Goal: Information Seeking & Learning: Learn about a topic

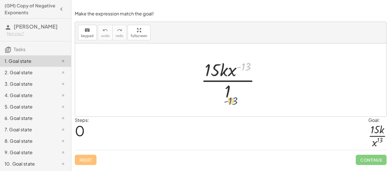
drag, startPoint x: 247, startPoint y: 66, endPoint x: 233, endPoint y: 100, distance: 36.9
click at [233, 100] on div at bounding box center [232, 80] width 69 height 44
drag, startPoint x: 234, startPoint y: 70, endPoint x: 234, endPoint y: 94, distance: 24.0
click at [234, 94] on div at bounding box center [232, 80] width 69 height 44
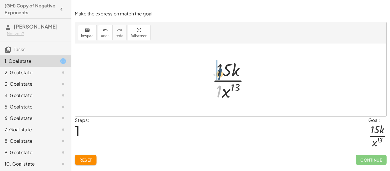
drag, startPoint x: 220, startPoint y: 91, endPoint x: 220, endPoint y: 72, distance: 19.4
click at [220, 72] on div at bounding box center [232, 80] width 47 height 44
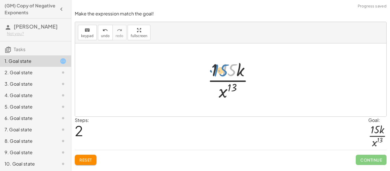
drag, startPoint x: 223, startPoint y: 70, endPoint x: 214, endPoint y: 70, distance: 8.6
click at [214, 70] on div at bounding box center [232, 80] width 56 height 44
drag, startPoint x: 214, startPoint y: 70, endPoint x: 215, endPoint y: 93, distance: 22.8
click at [215, 93] on div at bounding box center [232, 80] width 56 height 44
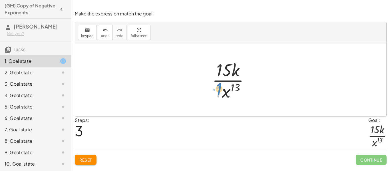
click at [218, 87] on div at bounding box center [232, 80] width 47 height 44
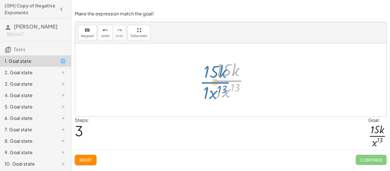
drag, startPoint x: 220, startPoint y: 80, endPoint x: 206, endPoint y: 81, distance: 13.7
click at [206, 81] on div "· 15 · k · x ( - 13 ) · 1 · 15 · k · 1 · x [DATE] · k · x 13 · 15 · k · 1 · x 1…" at bounding box center [230, 79] width 54 height 47
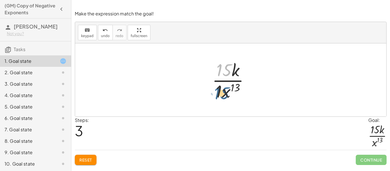
drag, startPoint x: 218, startPoint y: 70, endPoint x: 215, endPoint y: 95, distance: 24.7
click at [215, 95] on div at bounding box center [232, 80] width 47 height 44
drag, startPoint x: 218, startPoint y: 70, endPoint x: 218, endPoint y: 67, distance: 3.5
click at [218, 67] on div at bounding box center [232, 80] width 47 height 44
drag, startPoint x: 218, startPoint y: 90, endPoint x: 212, endPoint y: 70, distance: 21.5
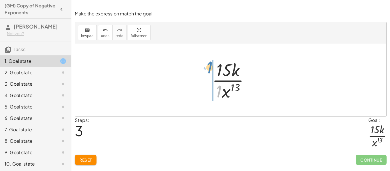
click at [212, 70] on div at bounding box center [232, 80] width 47 height 44
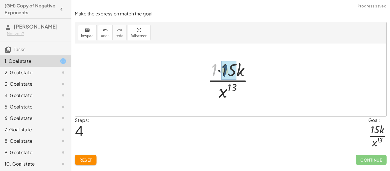
drag, startPoint x: 214, startPoint y: 71, endPoint x: 226, endPoint y: 72, distance: 11.7
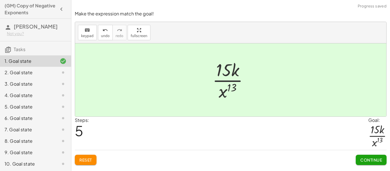
click at [363, 156] on button "Continue" at bounding box center [370, 160] width 31 height 10
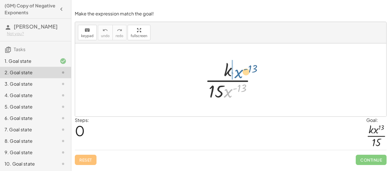
drag, startPoint x: 229, startPoint y: 94, endPoint x: 240, endPoint y: 74, distance: 22.5
click at [240, 74] on div at bounding box center [232, 80] width 61 height 44
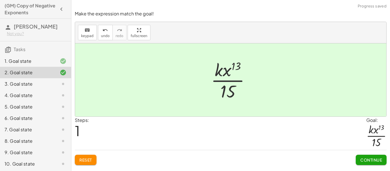
click at [362, 152] on div "Continue" at bounding box center [370, 157] width 31 height 15
click at [364, 158] on span "Continue" at bounding box center [371, 159] width 22 height 5
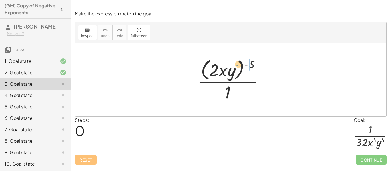
drag, startPoint x: 248, startPoint y: 63, endPoint x: 238, endPoint y: 66, distance: 10.5
click at [238, 66] on div at bounding box center [232, 79] width 76 height 46
drag, startPoint x: 251, startPoint y: 62, endPoint x: 236, endPoint y: 66, distance: 15.5
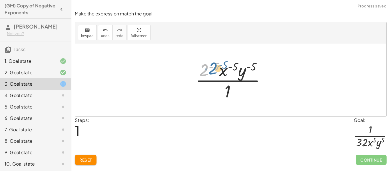
drag, startPoint x: 206, startPoint y: 69, endPoint x: 209, endPoint y: 70, distance: 3.2
click at [209, 70] on div at bounding box center [232, 80] width 80 height 44
drag, startPoint x: 217, startPoint y: 67, endPoint x: 204, endPoint y: 67, distance: 13.1
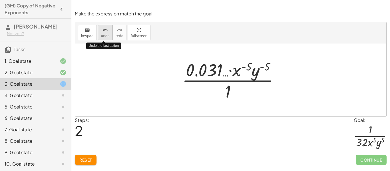
click at [109, 31] on button "undo undo" at bounding box center [105, 32] width 15 height 15
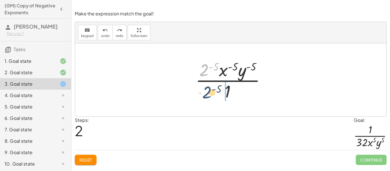
drag, startPoint x: 205, startPoint y: 70, endPoint x: 208, endPoint y: 93, distance: 23.0
click at [208, 93] on div at bounding box center [232, 80] width 80 height 44
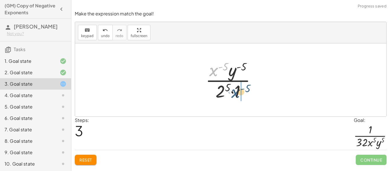
drag, startPoint x: 213, startPoint y: 68, endPoint x: 240, endPoint y: 96, distance: 37.9
click at [240, 96] on div at bounding box center [232, 80] width 60 height 44
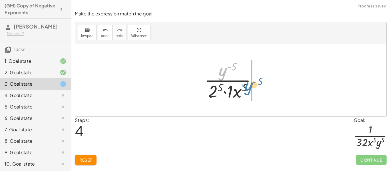
drag, startPoint x: 223, startPoint y: 70, endPoint x: 249, endPoint y: 85, distance: 30.6
click at [249, 85] on div at bounding box center [232, 80] width 62 height 44
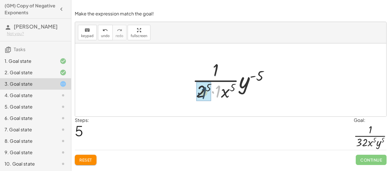
drag, startPoint x: 218, startPoint y: 93, endPoint x: 203, endPoint y: 94, distance: 14.9
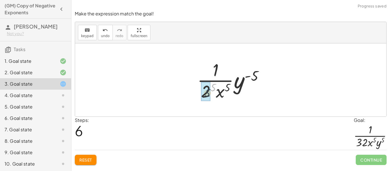
drag, startPoint x: 211, startPoint y: 87, endPoint x: 204, endPoint y: 93, distance: 8.9
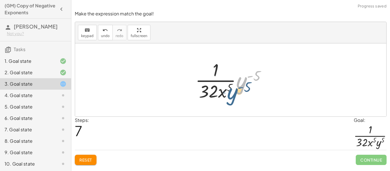
drag, startPoint x: 242, startPoint y: 82, endPoint x: 232, endPoint y: 93, distance: 14.5
click at [232, 93] on div at bounding box center [232, 80] width 81 height 44
drag, startPoint x: 241, startPoint y: 83, endPoint x: 226, endPoint y: 91, distance: 16.7
click at [226, 91] on div at bounding box center [232, 80] width 81 height 44
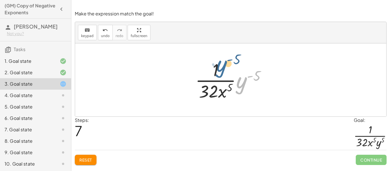
drag, startPoint x: 239, startPoint y: 80, endPoint x: 218, endPoint y: 63, distance: 27.6
click at [218, 63] on div at bounding box center [232, 80] width 81 height 44
drag, startPoint x: 240, startPoint y: 82, endPoint x: 216, endPoint y: 89, distance: 25.2
click at [216, 89] on div at bounding box center [232, 80] width 81 height 44
drag, startPoint x: 240, startPoint y: 80, endPoint x: 218, endPoint y: 67, distance: 25.8
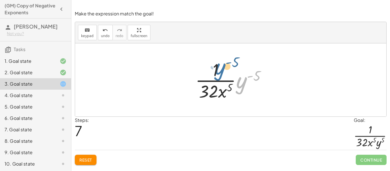
click at [218, 67] on div at bounding box center [232, 80] width 81 height 44
click at [87, 158] on span "Reset" at bounding box center [85, 159] width 13 height 5
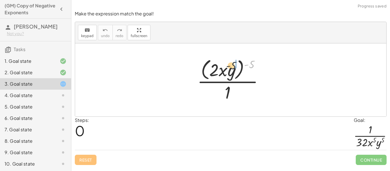
drag, startPoint x: 249, startPoint y: 63, endPoint x: 230, endPoint y: 66, distance: 19.3
click at [230, 66] on div at bounding box center [232, 79] width 76 height 46
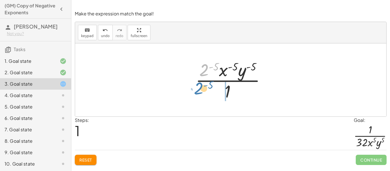
drag, startPoint x: 203, startPoint y: 72, endPoint x: 198, endPoint y: 94, distance: 22.1
click at [198, 94] on div at bounding box center [232, 80] width 80 height 44
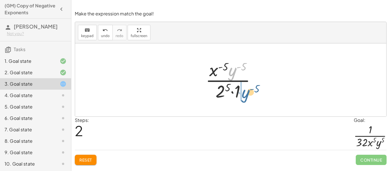
drag, startPoint x: 229, startPoint y: 70, endPoint x: 242, endPoint y: 92, distance: 26.1
click at [242, 92] on div at bounding box center [232, 80] width 60 height 44
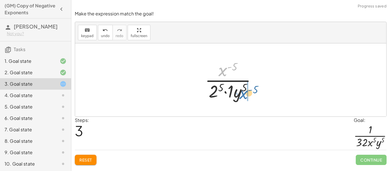
drag, startPoint x: 223, startPoint y: 71, endPoint x: 246, endPoint y: 95, distance: 33.3
click at [246, 95] on div at bounding box center [233, 80] width 62 height 44
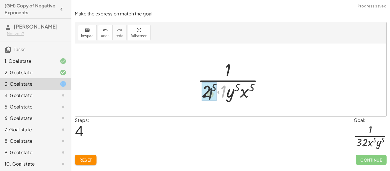
drag, startPoint x: 223, startPoint y: 88, endPoint x: 209, endPoint y: 88, distance: 13.4
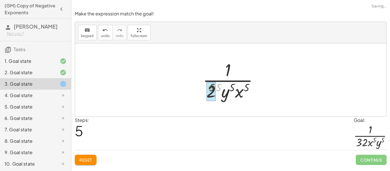
drag, startPoint x: 218, startPoint y: 89, endPoint x: 209, endPoint y: 90, distance: 9.8
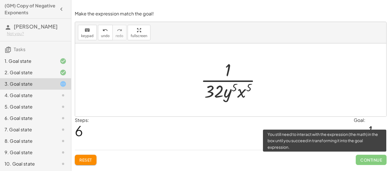
click at [369, 160] on span "Continue" at bounding box center [370, 160] width 31 height 10
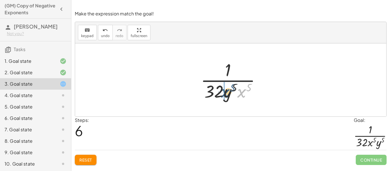
drag, startPoint x: 242, startPoint y: 93, endPoint x: 225, endPoint y: 94, distance: 16.5
click at [225, 94] on div at bounding box center [233, 80] width 70 height 44
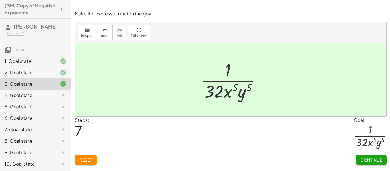
click at [363, 156] on button "Continue" at bounding box center [370, 160] width 31 height 10
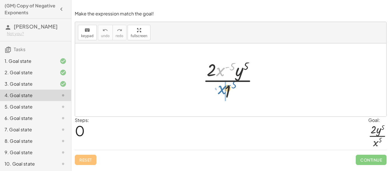
drag, startPoint x: 219, startPoint y: 76, endPoint x: 221, endPoint y: 94, distance: 18.3
click at [221, 94] on div at bounding box center [232, 80] width 65 height 44
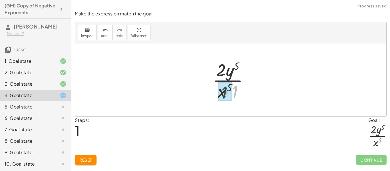
drag, startPoint x: 235, startPoint y: 90, endPoint x: 223, endPoint y: 91, distance: 12.0
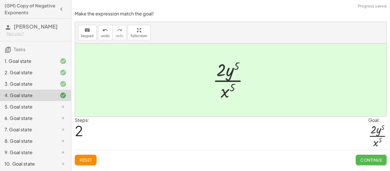
click at [370, 158] on span "Continue" at bounding box center [371, 159] width 22 height 5
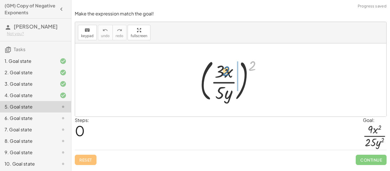
drag, startPoint x: 254, startPoint y: 66, endPoint x: 228, endPoint y: 71, distance: 26.8
click at [228, 71] on div at bounding box center [233, 79] width 72 height 47
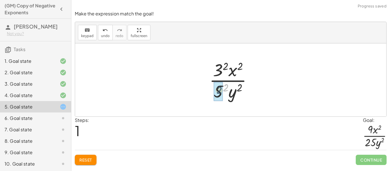
drag, startPoint x: 226, startPoint y: 88, endPoint x: 219, endPoint y: 91, distance: 7.6
drag, startPoint x: 224, startPoint y: 66, endPoint x: 218, endPoint y: 69, distance: 7.0
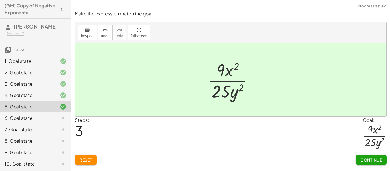
click at [369, 161] on span "Continue" at bounding box center [371, 159] width 22 height 5
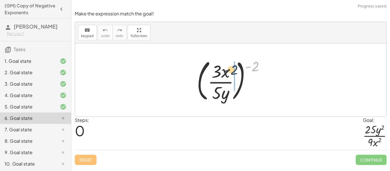
drag, startPoint x: 256, startPoint y: 64, endPoint x: 228, endPoint y: 70, distance: 28.8
click at [228, 70] on div at bounding box center [233, 79] width 78 height 47
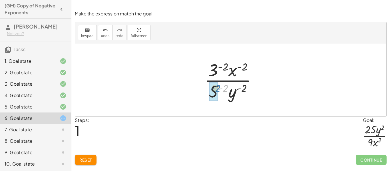
drag, startPoint x: 226, startPoint y: 86, endPoint x: 217, endPoint y: 87, distance: 9.4
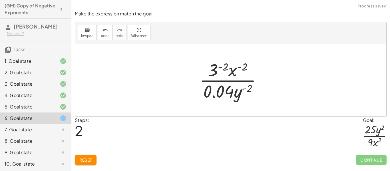
click at [92, 158] on span "Reset" at bounding box center [85, 159] width 13 height 5
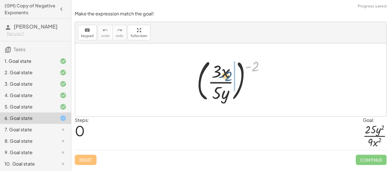
drag, startPoint x: 255, startPoint y: 64, endPoint x: 227, endPoint y: 75, distance: 29.9
click at [227, 75] on div at bounding box center [233, 79] width 78 height 47
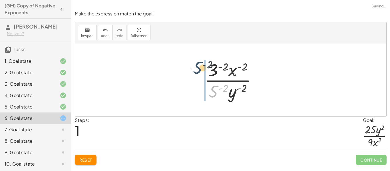
drag, startPoint x: 215, startPoint y: 90, endPoint x: 198, endPoint y: 64, distance: 30.4
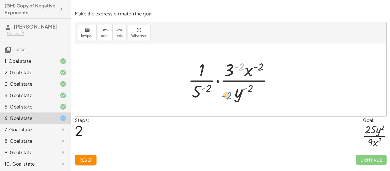
drag, startPoint x: 237, startPoint y: 66, endPoint x: 224, endPoint y: 94, distance: 30.9
click at [224, 94] on div at bounding box center [232, 80] width 95 height 44
drag, startPoint x: 229, startPoint y: 74, endPoint x: 221, endPoint y: 105, distance: 32.4
click at [221, 105] on div "( · 3 · x · 5 · y ) ( - 2 ) · 3 ( - 2 ) · x ( - 2 ) · 5 ( - 2 ) · y ( - 2 ) · 3…" at bounding box center [230, 79] width 311 height 73
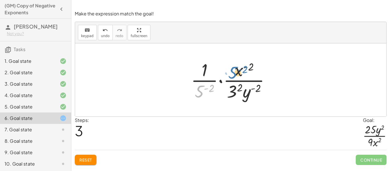
drag, startPoint x: 198, startPoint y: 88, endPoint x: 233, endPoint y: 69, distance: 39.8
click at [233, 69] on div at bounding box center [232, 80] width 89 height 44
click at [82, 156] on button "Reset" at bounding box center [86, 160] width 22 height 10
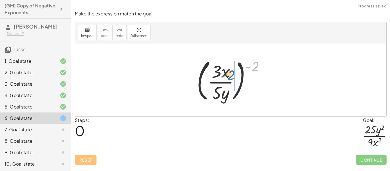
drag, startPoint x: 255, startPoint y: 65, endPoint x: 230, endPoint y: 74, distance: 26.7
click at [230, 74] on div at bounding box center [233, 79] width 78 height 47
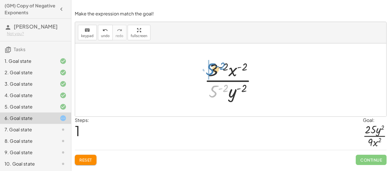
drag, startPoint x: 213, startPoint y: 86, endPoint x: 208, endPoint y: 64, distance: 22.5
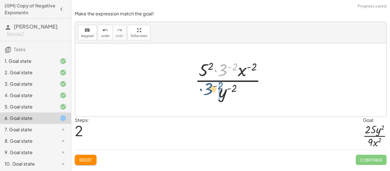
drag, startPoint x: 222, startPoint y: 66, endPoint x: 206, endPoint y: 88, distance: 27.3
click at [206, 88] on div at bounding box center [232, 80] width 81 height 44
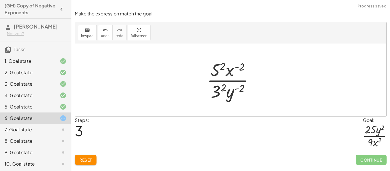
click at [241, 68] on div at bounding box center [232, 80] width 57 height 44
drag, startPoint x: 228, startPoint y: 71, endPoint x: 243, endPoint y: 90, distance: 23.8
click at [243, 90] on div at bounding box center [232, 80] width 57 height 44
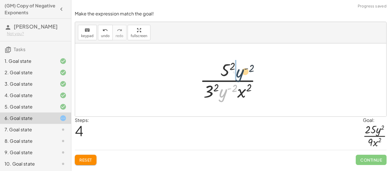
drag, startPoint x: 220, startPoint y: 96, endPoint x: 239, endPoint y: 75, distance: 28.1
click at [239, 75] on div at bounding box center [232, 80] width 71 height 44
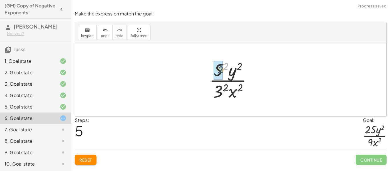
drag, startPoint x: 225, startPoint y: 68, endPoint x: 219, endPoint y: 72, distance: 7.3
drag, startPoint x: 226, startPoint y: 90, endPoint x: 220, endPoint y: 91, distance: 6.6
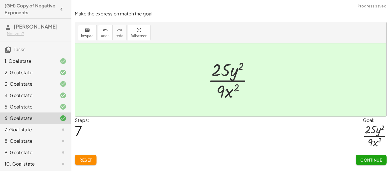
click at [361, 157] on button "Continue" at bounding box center [370, 160] width 31 height 10
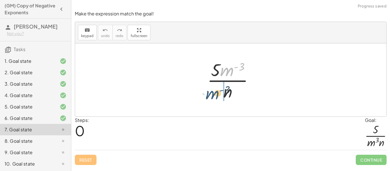
drag, startPoint x: 228, startPoint y: 68, endPoint x: 212, endPoint y: 93, distance: 29.1
click at [212, 93] on div at bounding box center [232, 80] width 56 height 44
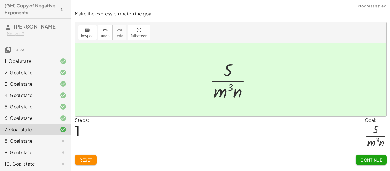
click at [376, 155] on button "Continue" at bounding box center [370, 160] width 31 height 10
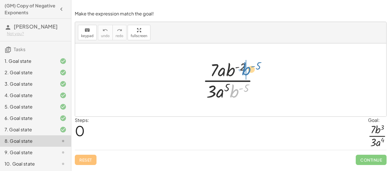
drag, startPoint x: 235, startPoint y: 92, endPoint x: 247, endPoint y: 70, distance: 25.3
click at [247, 70] on div at bounding box center [233, 80] width 66 height 44
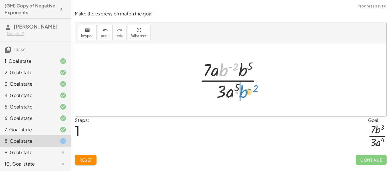
drag, startPoint x: 223, startPoint y: 72, endPoint x: 246, endPoint y: 95, distance: 32.5
click at [246, 95] on div at bounding box center [232, 80] width 73 height 44
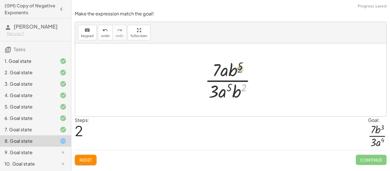
drag, startPoint x: 244, startPoint y: 89, endPoint x: 240, endPoint y: 70, distance: 19.5
click at [240, 70] on div at bounding box center [232, 80] width 61 height 44
drag, startPoint x: 235, startPoint y: 73, endPoint x: 235, endPoint y: 95, distance: 21.7
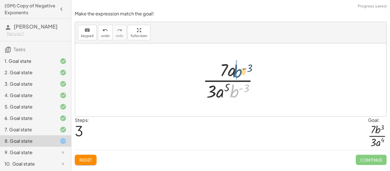
drag, startPoint x: 235, startPoint y: 95, endPoint x: 240, endPoint y: 74, distance: 21.9
click at [240, 74] on div at bounding box center [233, 80] width 66 height 44
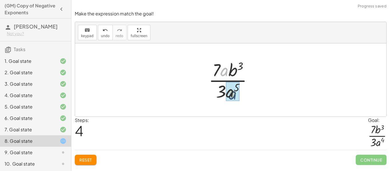
drag, startPoint x: 224, startPoint y: 72, endPoint x: 232, endPoint y: 97, distance: 26.0
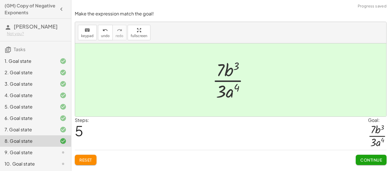
click at [359, 153] on div "Continue" at bounding box center [370, 157] width 31 height 15
click at [361, 159] on span "Continue" at bounding box center [371, 159] width 22 height 5
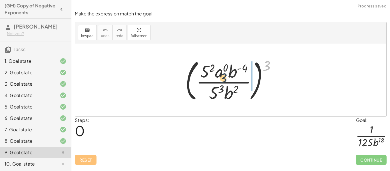
drag, startPoint x: 266, startPoint y: 66, endPoint x: 215, endPoint y: 80, distance: 52.8
click at [215, 80] on div at bounding box center [232, 79] width 101 height 47
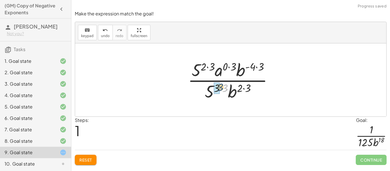
drag, startPoint x: 225, startPoint y: 87, endPoint x: 219, endPoint y: 87, distance: 5.7
click at [219, 87] on div at bounding box center [232, 80] width 95 height 44
drag, startPoint x: 244, startPoint y: 88, endPoint x: 236, endPoint y: 88, distance: 7.1
drag, startPoint x: 226, startPoint y: 86, endPoint x: 219, endPoint y: 89, distance: 7.3
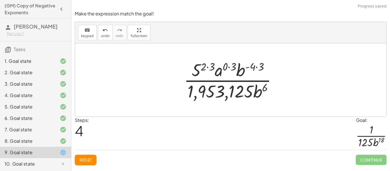
click at [90, 157] on span "Reset" at bounding box center [85, 159] width 13 height 5
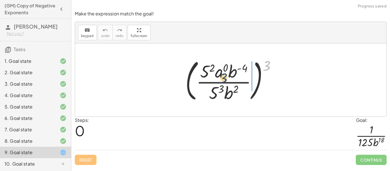
drag, startPoint x: 269, startPoint y: 66, endPoint x: 225, endPoint y: 79, distance: 46.0
click at [225, 79] on div at bounding box center [232, 79] width 101 height 47
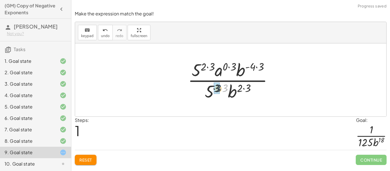
drag, startPoint x: 226, startPoint y: 85, endPoint x: 218, endPoint y: 86, distance: 7.4
drag, startPoint x: 244, startPoint y: 86, endPoint x: 237, endPoint y: 86, distance: 7.1
drag, startPoint x: 213, startPoint y: 65, endPoint x: 207, endPoint y: 66, distance: 6.0
click at [207, 66] on div at bounding box center [232, 80] width 95 height 44
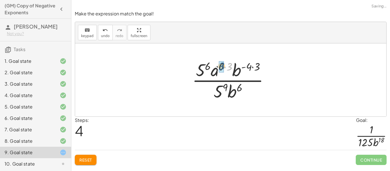
drag, startPoint x: 230, startPoint y: 66, endPoint x: 221, endPoint y: 66, distance: 8.6
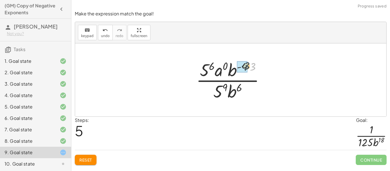
drag, startPoint x: 253, startPoint y: 66, endPoint x: 246, endPoint y: 66, distance: 7.4
click at [237, 70] on div at bounding box center [233, 80] width 74 height 44
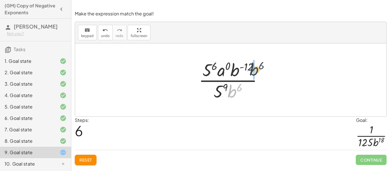
drag, startPoint x: 230, startPoint y: 92, endPoint x: 252, endPoint y: 69, distance: 31.7
click at [252, 69] on div at bounding box center [233, 80] width 74 height 44
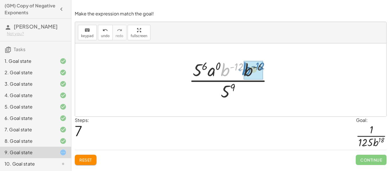
drag, startPoint x: 227, startPoint y: 73, endPoint x: 250, endPoint y: 72, distance: 23.1
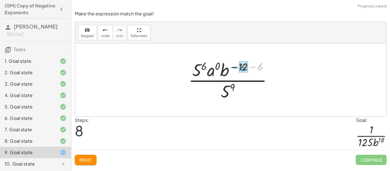
drag, startPoint x: 260, startPoint y: 68, endPoint x: 244, endPoint y: 68, distance: 16.0
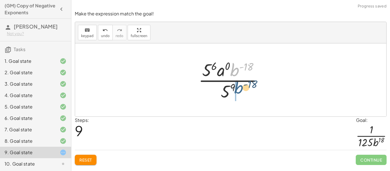
drag, startPoint x: 236, startPoint y: 71, endPoint x: 240, endPoint y: 90, distance: 19.5
click at [240, 90] on div at bounding box center [232, 80] width 75 height 44
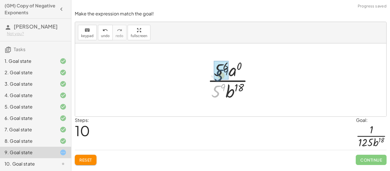
drag, startPoint x: 215, startPoint y: 95, endPoint x: 218, endPoint y: 78, distance: 17.3
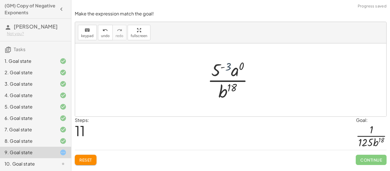
click at [226, 69] on div at bounding box center [232, 80] width 56 height 44
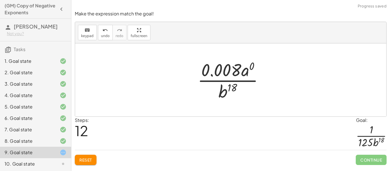
click at [214, 70] on div at bounding box center [232, 80] width 76 height 44
click at [101, 35] on span "undo" at bounding box center [105, 36] width 9 height 4
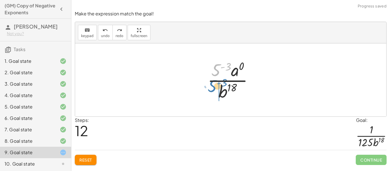
drag, startPoint x: 216, startPoint y: 69, endPoint x: 212, endPoint y: 85, distance: 16.7
click at [212, 85] on div at bounding box center [232, 80] width 56 height 44
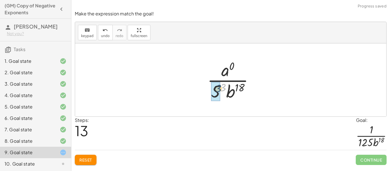
drag, startPoint x: 222, startPoint y: 87, endPoint x: 217, endPoint y: 88, distance: 5.8
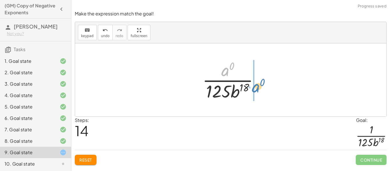
drag, startPoint x: 224, startPoint y: 72, endPoint x: 258, endPoint y: 95, distance: 41.3
click at [258, 95] on div at bounding box center [232, 80] width 66 height 44
drag, startPoint x: 225, startPoint y: 72, endPoint x: 249, endPoint y: 96, distance: 33.9
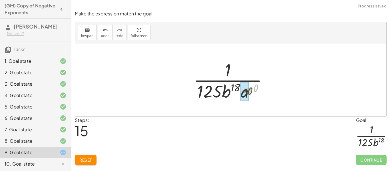
drag, startPoint x: 254, startPoint y: 90, endPoint x: 246, endPoint y: 94, distance: 9.2
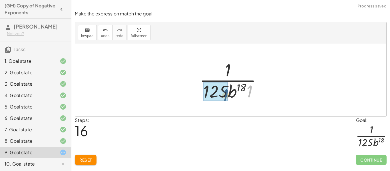
drag, startPoint x: 249, startPoint y: 94, endPoint x: 224, endPoint y: 98, distance: 25.1
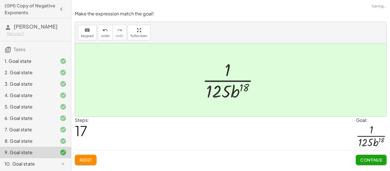
click at [365, 160] on span "Continue" at bounding box center [371, 159] width 22 height 5
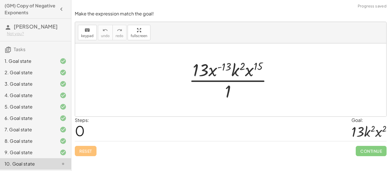
scroll to position [69, 0]
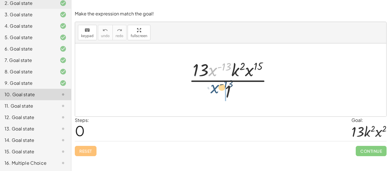
drag, startPoint x: 213, startPoint y: 72, endPoint x: 215, endPoint y: 90, distance: 18.4
click at [215, 90] on div at bounding box center [232, 80] width 93 height 44
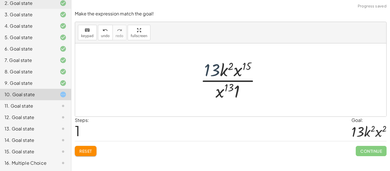
click at [212, 69] on div at bounding box center [232, 80] width 70 height 44
drag, startPoint x: 235, startPoint y: 94, endPoint x: 211, endPoint y: 73, distance: 31.9
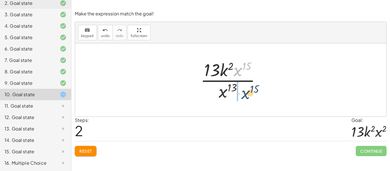
drag, startPoint x: 239, startPoint y: 71, endPoint x: 246, endPoint y: 95, distance: 25.2
click at [246, 95] on div at bounding box center [232, 80] width 70 height 44
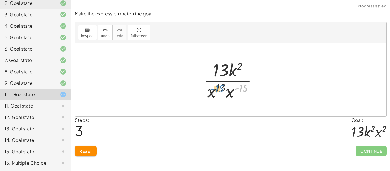
drag, startPoint x: 245, startPoint y: 88, endPoint x: 221, endPoint y: 89, distance: 24.3
click at [221, 89] on div at bounding box center [232, 80] width 64 height 44
drag, startPoint x: 221, startPoint y: 89, endPoint x: 228, endPoint y: 87, distance: 7.1
click at [228, 87] on div at bounding box center [232, 80] width 64 height 44
drag, startPoint x: 210, startPoint y: 94, endPoint x: 244, endPoint y: 96, distance: 34.3
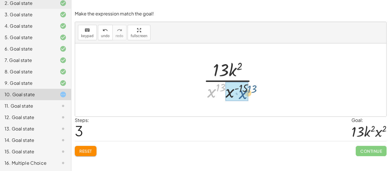
click at [244, 96] on div at bounding box center [232, 80] width 64 height 44
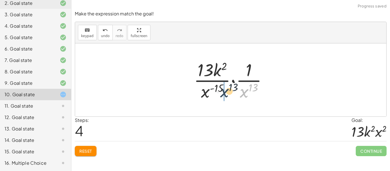
drag, startPoint x: 243, startPoint y: 92, endPoint x: 218, endPoint y: 93, distance: 24.2
click at [218, 93] on div at bounding box center [233, 80] width 84 height 44
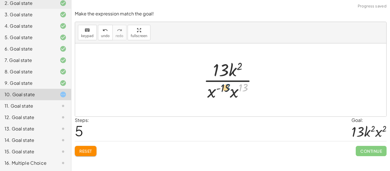
drag, startPoint x: 245, startPoint y: 86, endPoint x: 227, endPoint y: 86, distance: 18.3
click at [227, 86] on div at bounding box center [232, 80] width 64 height 44
click at [101, 37] on span "undo" at bounding box center [105, 36] width 9 height 4
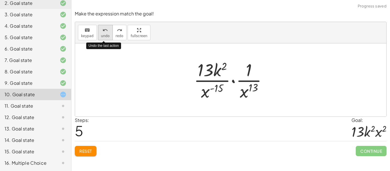
click at [101, 37] on span "undo" at bounding box center [105, 36] width 9 height 4
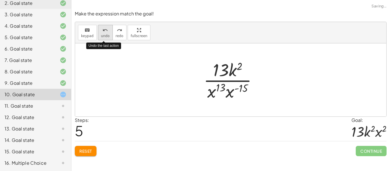
click at [101, 37] on span "undo" at bounding box center [105, 36] width 9 height 4
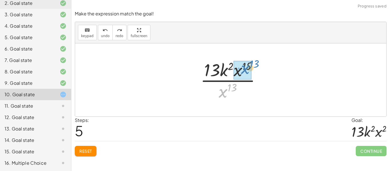
drag, startPoint x: 220, startPoint y: 95, endPoint x: 240, endPoint y: 72, distance: 29.9
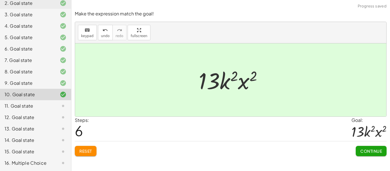
click at [362, 146] on button "Continue" at bounding box center [370, 151] width 31 height 10
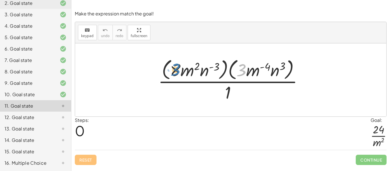
drag, startPoint x: 241, startPoint y: 71, endPoint x: 175, endPoint y: 71, distance: 65.9
click at [175, 71] on div at bounding box center [232, 79] width 155 height 46
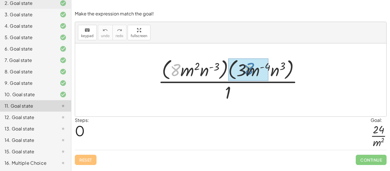
drag, startPoint x: 175, startPoint y: 71, endPoint x: 248, endPoint y: 70, distance: 73.3
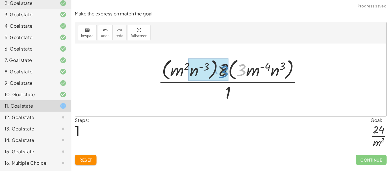
drag, startPoint x: 242, startPoint y: 71, endPoint x: 224, endPoint y: 73, distance: 18.0
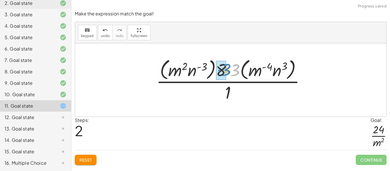
drag, startPoint x: 235, startPoint y: 70, endPoint x: 226, endPoint y: 69, distance: 9.1
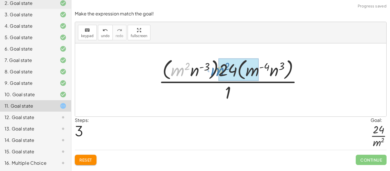
drag, startPoint x: 178, startPoint y: 72, endPoint x: 218, endPoint y: 71, distance: 40.2
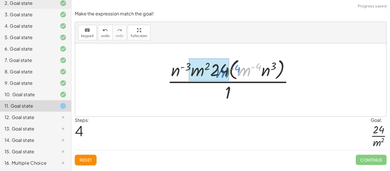
drag, startPoint x: 245, startPoint y: 70, endPoint x: 223, endPoint y: 71, distance: 21.5
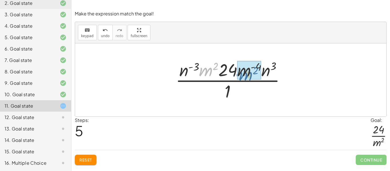
drag, startPoint x: 201, startPoint y: 72, endPoint x: 242, endPoint y: 76, distance: 40.7
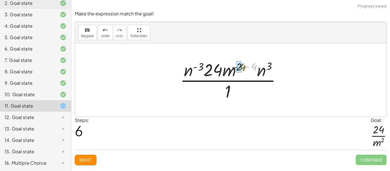
drag, startPoint x: 254, startPoint y: 64, endPoint x: 241, endPoint y: 65, distance: 13.4
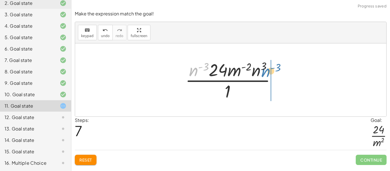
drag, startPoint x: 193, startPoint y: 73, endPoint x: 263, endPoint y: 73, distance: 69.9
click at [263, 73] on div at bounding box center [232, 80] width 101 height 44
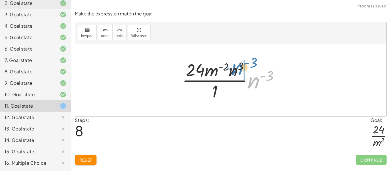
drag, startPoint x: 253, startPoint y: 83, endPoint x: 238, endPoint y: 70, distance: 20.5
click at [238, 70] on div at bounding box center [232, 80] width 107 height 44
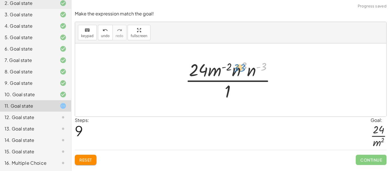
drag, startPoint x: 262, startPoint y: 67, endPoint x: 242, endPoint y: 67, distance: 20.0
click at [242, 67] on div at bounding box center [232, 80] width 101 height 44
drag, startPoint x: 242, startPoint y: 67, endPoint x: 264, endPoint y: 68, distance: 22.0
click at [264, 68] on div at bounding box center [232, 80] width 101 height 44
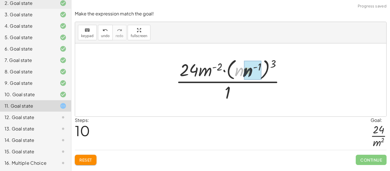
drag, startPoint x: 240, startPoint y: 72, endPoint x: 248, endPoint y: 73, distance: 8.4
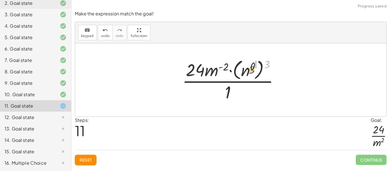
drag, startPoint x: 267, startPoint y: 64, endPoint x: 249, endPoint y: 70, distance: 19.4
click at [249, 70] on div at bounding box center [232, 80] width 107 height 46
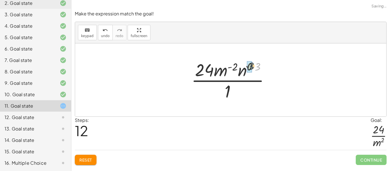
drag, startPoint x: 256, startPoint y: 66, endPoint x: 247, endPoint y: 66, distance: 9.4
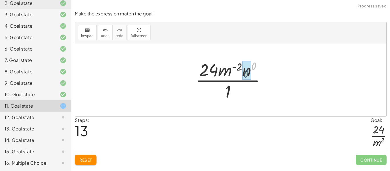
drag, startPoint x: 254, startPoint y: 65, endPoint x: 246, endPoint y: 73, distance: 11.3
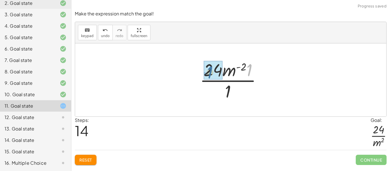
drag, startPoint x: 250, startPoint y: 72, endPoint x: 210, endPoint y: 74, distance: 39.7
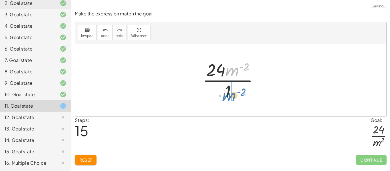
drag, startPoint x: 232, startPoint y: 71, endPoint x: 228, endPoint y: 95, distance: 24.6
click at [228, 95] on div at bounding box center [233, 80] width 66 height 44
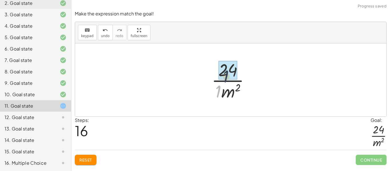
drag, startPoint x: 219, startPoint y: 89, endPoint x: 231, endPoint y: 68, distance: 24.3
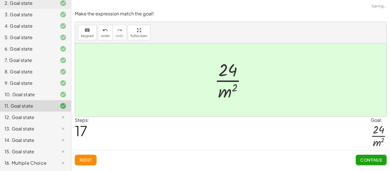
click at [360, 154] on div "Continue" at bounding box center [370, 157] width 31 height 15
click at [361, 156] on button "Continue" at bounding box center [370, 160] width 31 height 10
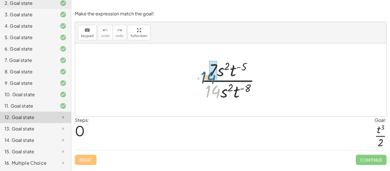
drag, startPoint x: 213, startPoint y: 90, endPoint x: 208, endPoint y: 74, distance: 16.6
click at [208, 74] on div at bounding box center [232, 80] width 69 height 44
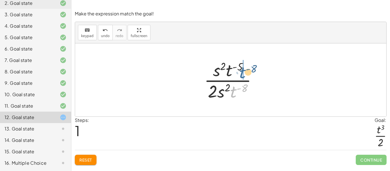
drag, startPoint x: 234, startPoint y: 89, endPoint x: 243, endPoint y: 69, distance: 22.3
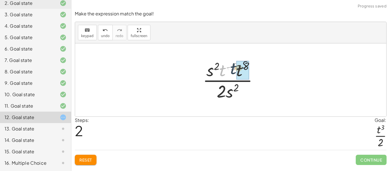
drag, startPoint x: 224, startPoint y: 70, endPoint x: 238, endPoint y: 68, distance: 13.3
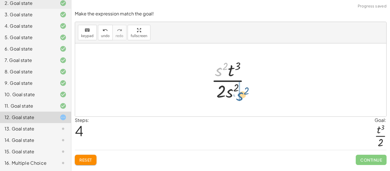
drag, startPoint x: 220, startPoint y: 69, endPoint x: 242, endPoint y: 94, distance: 33.3
click at [242, 94] on div at bounding box center [232, 80] width 48 height 44
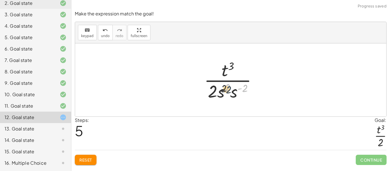
drag, startPoint x: 245, startPoint y: 88, endPoint x: 227, endPoint y: 90, distance: 18.0
click at [227, 90] on div at bounding box center [232, 80] width 63 height 44
drag, startPoint x: 232, startPoint y: 94, endPoint x: 219, endPoint y: 93, distance: 12.6
drag, startPoint x: 244, startPoint y: 87, endPoint x: 230, endPoint y: 88, distance: 14.9
drag, startPoint x: 236, startPoint y: 87, endPoint x: 231, endPoint y: 92, distance: 6.7
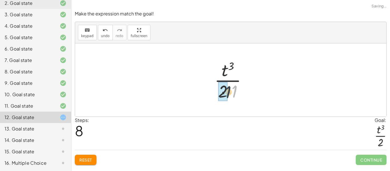
drag, startPoint x: 234, startPoint y: 91, endPoint x: 225, endPoint y: 93, distance: 9.0
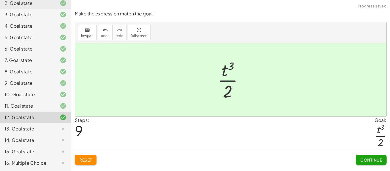
click at [361, 156] on button "Continue" at bounding box center [370, 160] width 31 height 10
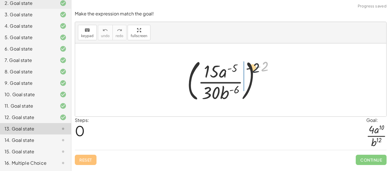
drag, startPoint x: 265, startPoint y: 67, endPoint x: 229, endPoint y: 71, distance: 36.7
click at [229, 71] on div at bounding box center [232, 79] width 97 height 47
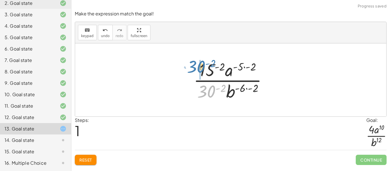
drag, startPoint x: 208, startPoint y: 90, endPoint x: 198, endPoint y: 66, distance: 26.7
click at [198, 66] on div at bounding box center [232, 80] width 84 height 44
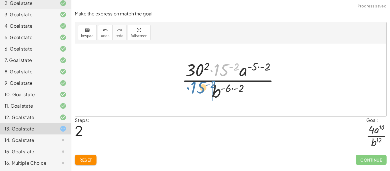
drag, startPoint x: 218, startPoint y: 69, endPoint x: 192, endPoint y: 87, distance: 31.2
click at [192, 87] on div at bounding box center [232, 80] width 107 height 44
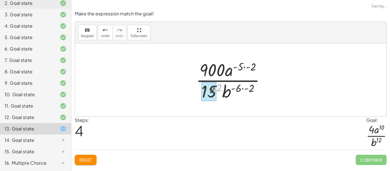
drag, startPoint x: 219, startPoint y: 90, endPoint x: 211, endPoint y: 92, distance: 8.6
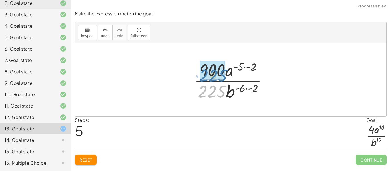
drag, startPoint x: 211, startPoint y: 92, endPoint x: 212, endPoint y: 74, distance: 17.7
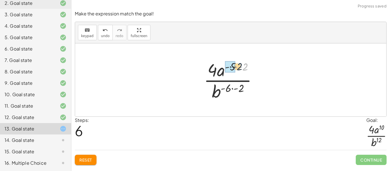
drag, startPoint x: 243, startPoint y: 67, endPoint x: 229, endPoint y: 68, distance: 14.6
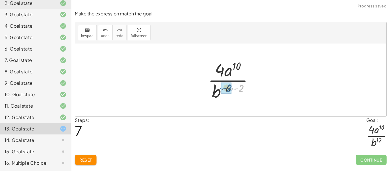
drag, startPoint x: 241, startPoint y: 89, endPoint x: 228, endPoint y: 89, distance: 12.5
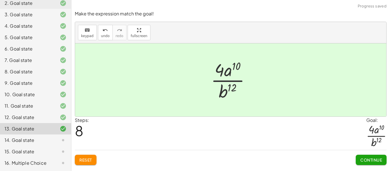
click at [365, 154] on div "Continue" at bounding box center [370, 157] width 31 height 15
click at [365, 156] on button "Continue" at bounding box center [370, 160] width 31 height 10
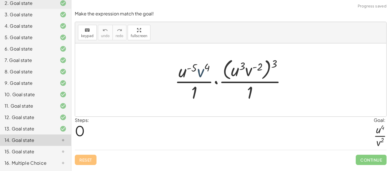
click at [197, 72] on div at bounding box center [233, 79] width 122 height 46
drag, startPoint x: 201, startPoint y: 73, endPoint x: 222, endPoint y: 74, distance: 21.2
click at [222, 74] on div at bounding box center [233, 79] width 122 height 46
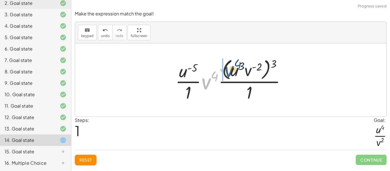
drag, startPoint x: 208, startPoint y: 82, endPoint x: 231, endPoint y: 70, distance: 25.9
click at [231, 70] on div at bounding box center [232, 79] width 121 height 46
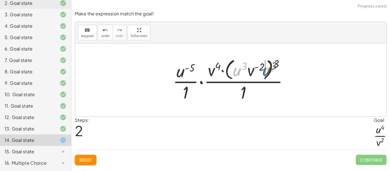
drag, startPoint x: 236, startPoint y: 71, endPoint x: 269, endPoint y: 70, distance: 33.1
click at [269, 70] on div at bounding box center [233, 79] width 126 height 46
drag, startPoint x: 256, startPoint y: 71, endPoint x: 183, endPoint y: 72, distance: 73.0
click at [183, 72] on div at bounding box center [233, 79] width 126 height 46
drag, startPoint x: 253, startPoint y: 71, endPoint x: 211, endPoint y: 72, distance: 42.5
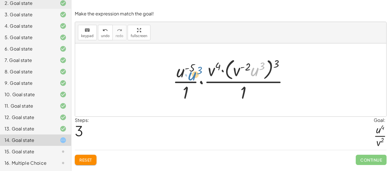
click at [211, 72] on div at bounding box center [233, 79] width 126 height 46
drag, startPoint x: 178, startPoint y: 72, endPoint x: 253, endPoint y: 70, distance: 75.6
click at [253, 70] on div at bounding box center [233, 79] width 126 height 46
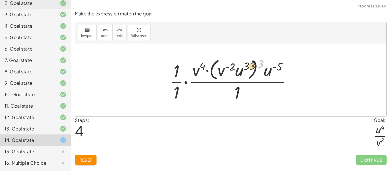
drag, startPoint x: 261, startPoint y: 64, endPoint x: 250, endPoint y: 66, distance: 11.0
click at [250, 66] on div at bounding box center [233, 79] width 132 height 46
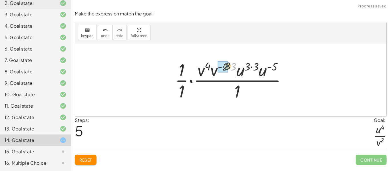
drag, startPoint x: 234, startPoint y: 68, endPoint x: 226, endPoint y: 68, distance: 7.7
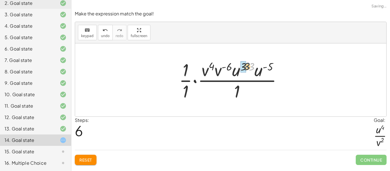
drag, startPoint x: 252, startPoint y: 67, endPoint x: 244, endPoint y: 67, distance: 8.3
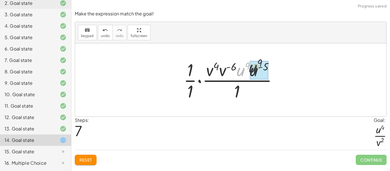
drag, startPoint x: 243, startPoint y: 71, endPoint x: 262, endPoint y: 69, distance: 19.5
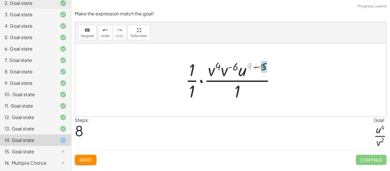
drag, startPoint x: 249, startPoint y: 65, endPoint x: 263, endPoint y: 65, distance: 14.0
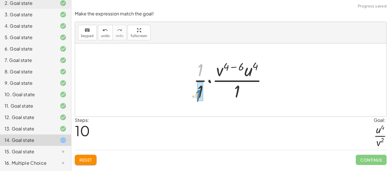
drag, startPoint x: 201, startPoint y: 66, endPoint x: 199, endPoint y: 92, distance: 25.2
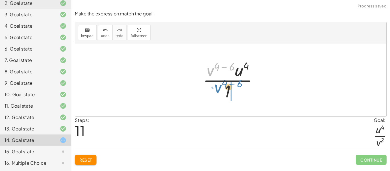
drag, startPoint x: 209, startPoint y: 71, endPoint x: 217, endPoint y: 88, distance: 19.0
click at [217, 88] on div at bounding box center [232, 80] width 65 height 44
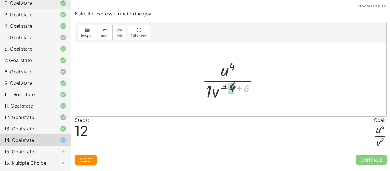
drag, startPoint x: 247, startPoint y: 89, endPoint x: 230, endPoint y: 88, distance: 16.8
drag, startPoint x: 221, startPoint y: 92, endPoint x: 151, endPoint y: 86, distance: 70.1
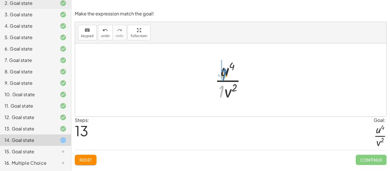
drag, startPoint x: 220, startPoint y: 93, endPoint x: 224, endPoint y: 72, distance: 21.0
click at [224, 72] on div at bounding box center [233, 80] width 42 height 44
drag, startPoint x: 221, startPoint y: 71, endPoint x: 227, endPoint y: 90, distance: 20.2
click at [227, 90] on div at bounding box center [232, 80] width 43 height 44
drag, startPoint x: 234, startPoint y: 86, endPoint x: 219, endPoint y: 92, distance: 16.2
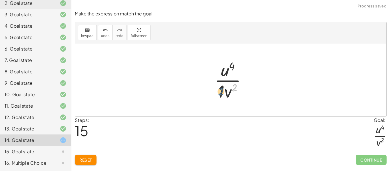
click at [219, 92] on div at bounding box center [233, 80] width 42 height 44
click at [82, 158] on span "Reset" at bounding box center [85, 159] width 13 height 5
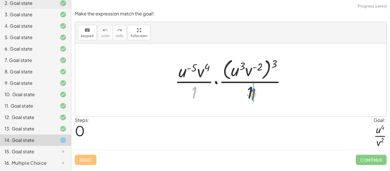
drag, startPoint x: 192, startPoint y: 93, endPoint x: 251, endPoint y: 95, distance: 59.6
click at [251, 95] on div at bounding box center [233, 79] width 122 height 46
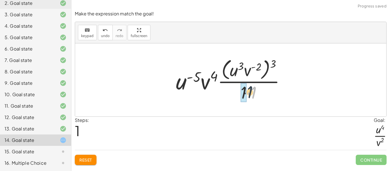
drag, startPoint x: 253, startPoint y: 96, endPoint x: 245, endPoint y: 95, distance: 7.7
drag, startPoint x: 272, startPoint y: 65, endPoint x: 253, endPoint y: 67, distance: 19.2
click at [253, 67] on div at bounding box center [232, 79] width 119 height 46
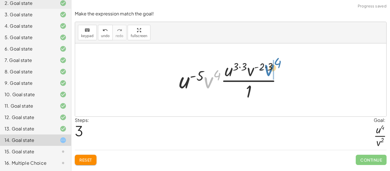
drag, startPoint x: 207, startPoint y: 79, endPoint x: 269, endPoint y: 67, distance: 62.9
click at [269, 67] on div at bounding box center [232, 80] width 113 height 44
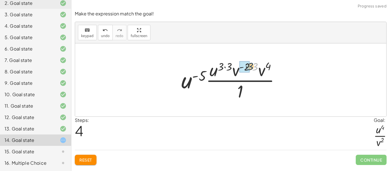
drag, startPoint x: 255, startPoint y: 65, endPoint x: 247, endPoint y: 66, distance: 8.0
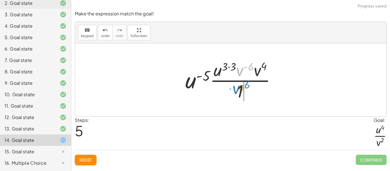
drag, startPoint x: 242, startPoint y: 71, endPoint x: 238, endPoint y: 89, distance: 19.0
click at [238, 89] on div at bounding box center [232, 80] width 101 height 44
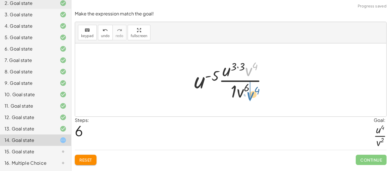
drag, startPoint x: 248, startPoint y: 71, endPoint x: 250, endPoint y: 96, distance: 24.9
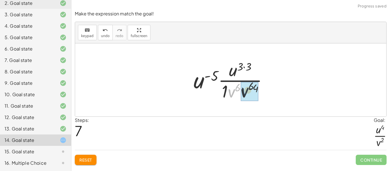
drag, startPoint x: 233, startPoint y: 91, endPoint x: 248, endPoint y: 90, distance: 15.4
drag, startPoint x: 255, startPoint y: 88, endPoint x: 242, endPoint y: 88, distance: 13.1
click at [242, 88] on div at bounding box center [233, 80] width 82 height 44
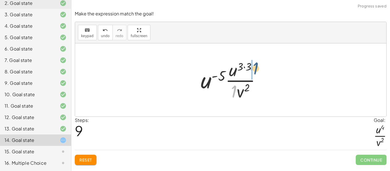
drag, startPoint x: 233, startPoint y: 95, endPoint x: 256, endPoint y: 73, distance: 32.5
click at [256, 73] on div at bounding box center [233, 80] width 70 height 44
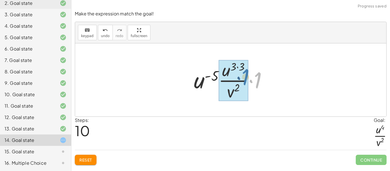
drag, startPoint x: 258, startPoint y: 82, endPoint x: 246, endPoint y: 80, distance: 12.2
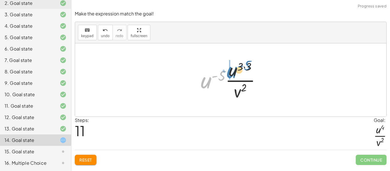
drag, startPoint x: 211, startPoint y: 84, endPoint x: 238, endPoint y: 74, distance: 28.6
click at [238, 74] on div at bounding box center [233, 80] width 70 height 44
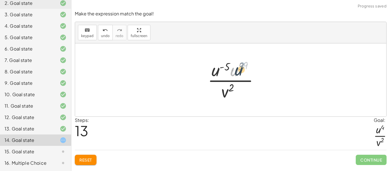
drag, startPoint x: 238, startPoint y: 67, endPoint x: 243, endPoint y: 67, distance: 4.9
click at [243, 67] on div at bounding box center [232, 80] width 55 height 44
click at [235, 70] on div at bounding box center [232, 80] width 55 height 44
click at [230, 69] on div at bounding box center [232, 80] width 61 height 44
click at [215, 72] on div at bounding box center [232, 80] width 61 height 44
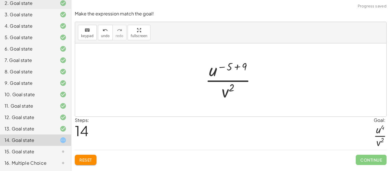
click at [215, 72] on div at bounding box center [232, 80] width 61 height 44
click at [231, 67] on div at bounding box center [232, 80] width 61 height 44
click at [245, 64] on div at bounding box center [232, 80] width 61 height 44
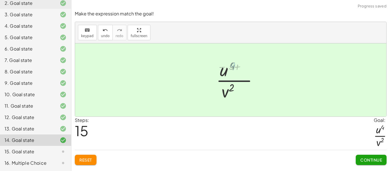
click at [245, 64] on div at bounding box center [232, 80] width 37 height 44
click at [359, 156] on button "Continue" at bounding box center [370, 160] width 31 height 10
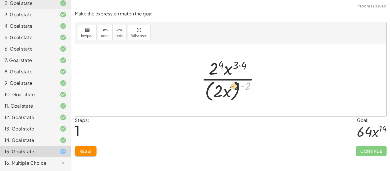
drag, startPoint x: 248, startPoint y: 86, endPoint x: 236, endPoint y: 86, distance: 11.7
click at [236, 86] on div at bounding box center [232, 79] width 68 height 46
click at [253, 84] on div at bounding box center [232, 79] width 68 height 46
drag, startPoint x: 248, startPoint y: 84, endPoint x: 229, endPoint y: 86, distance: 18.9
click at [229, 86] on div at bounding box center [232, 79] width 68 height 46
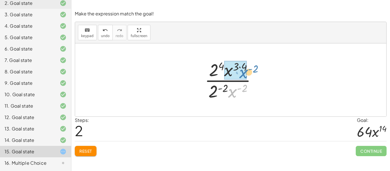
drag, startPoint x: 230, startPoint y: 93, endPoint x: 241, endPoint y: 74, distance: 21.9
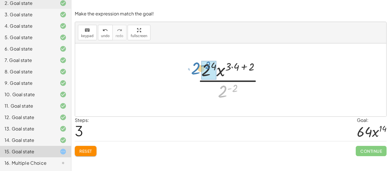
drag, startPoint x: 223, startPoint y: 87, endPoint x: 197, endPoint y: 64, distance: 35.0
click at [197, 64] on div at bounding box center [232, 80] width 76 height 44
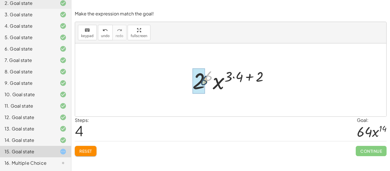
drag, startPoint x: 207, startPoint y: 78, endPoint x: 201, endPoint y: 83, distance: 7.9
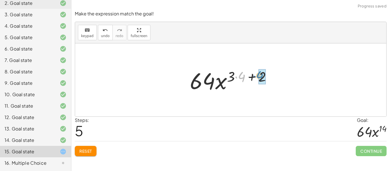
drag, startPoint x: 241, startPoint y: 76, endPoint x: 259, endPoint y: 75, distance: 18.8
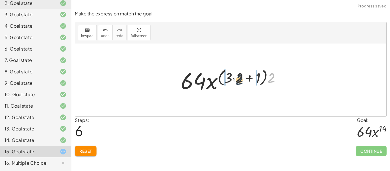
drag, startPoint x: 270, startPoint y: 78, endPoint x: 236, endPoint y: 80, distance: 34.3
click at [236, 80] on div at bounding box center [233, 79] width 110 height 29
click at [236, 80] on div at bounding box center [232, 79] width 110 height 29
click at [236, 80] on div at bounding box center [232, 79] width 99 height 29
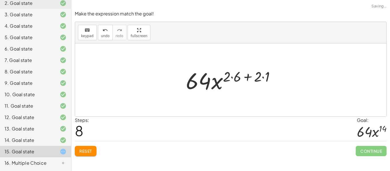
click at [236, 80] on div at bounding box center [232, 79] width 99 height 29
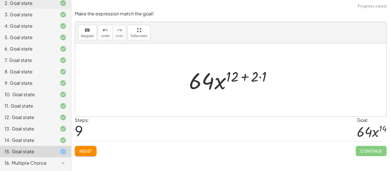
click at [253, 77] on div at bounding box center [232, 79] width 93 height 29
click at [258, 77] on div at bounding box center [232, 79] width 93 height 29
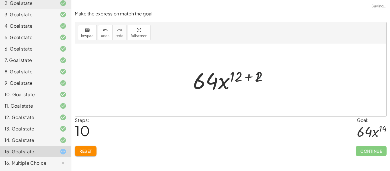
click at [258, 77] on div at bounding box center [232, 79] width 85 height 29
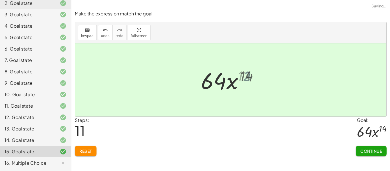
click at [258, 77] on div at bounding box center [232, 79] width 65 height 29
click at [365, 146] on button "Continue" at bounding box center [370, 151] width 31 height 10
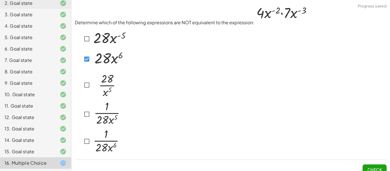
scroll to position [7, 0]
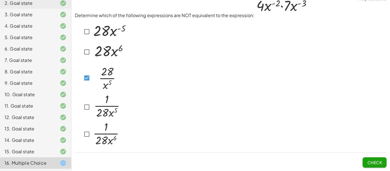
click at [366, 159] on button "Check" at bounding box center [374, 162] width 24 height 10
click at [376, 156] on span "Check" at bounding box center [374, 160] width 24 height 15
click at [376, 157] on button "Check" at bounding box center [374, 162] width 24 height 10
click at [362, 164] on button "Check" at bounding box center [374, 162] width 24 height 10
click at [370, 161] on span "Check" at bounding box center [374, 162] width 15 height 5
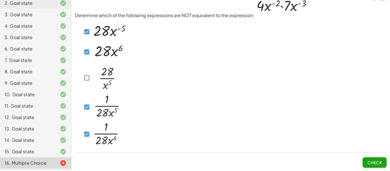
click at [364, 158] on button "Check" at bounding box center [374, 162] width 24 height 10
click at [364, 157] on button "Check" at bounding box center [374, 162] width 24 height 10
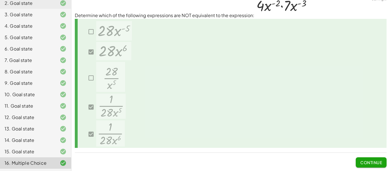
click at [378, 163] on span "Continue" at bounding box center [371, 162] width 22 height 5
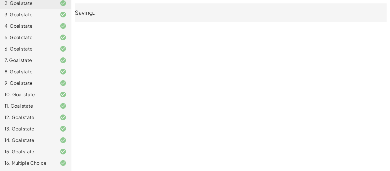
scroll to position [0, 0]
